Goal: Communication & Community: Answer question/provide support

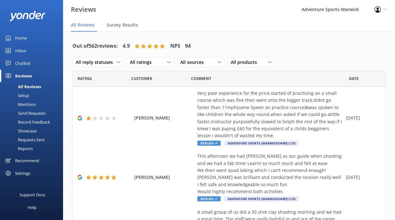
scroll to position [13, 0]
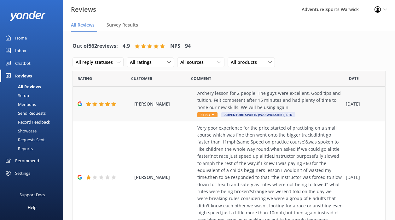
click at [206, 116] on span "Reply" at bounding box center [208, 114] width 20 height 5
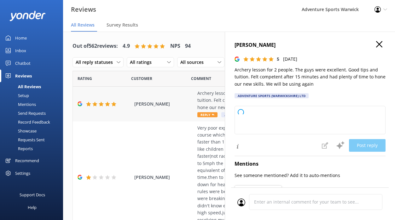
type textarea "Thank you so much for your fantastic review! We're delighted to hear you enjoye…"
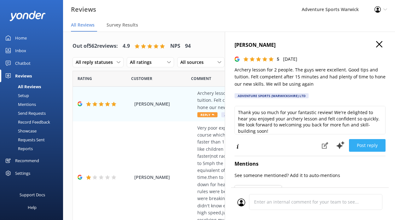
click at [368, 146] on button "Post reply" at bounding box center [367, 145] width 37 height 13
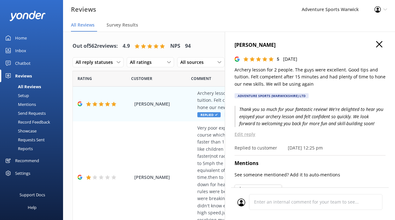
click at [24, 38] on div "Home" at bounding box center [21, 38] width 12 height 13
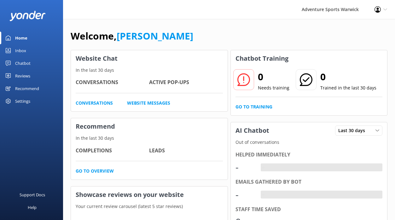
click at [17, 52] on div "Inbox" at bounding box center [20, 50] width 11 height 13
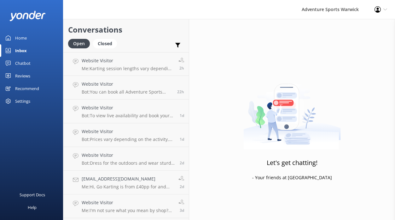
click at [23, 38] on div "Home" at bounding box center [21, 38] width 12 height 13
